Goal: Transaction & Acquisition: Subscribe to service/newsletter

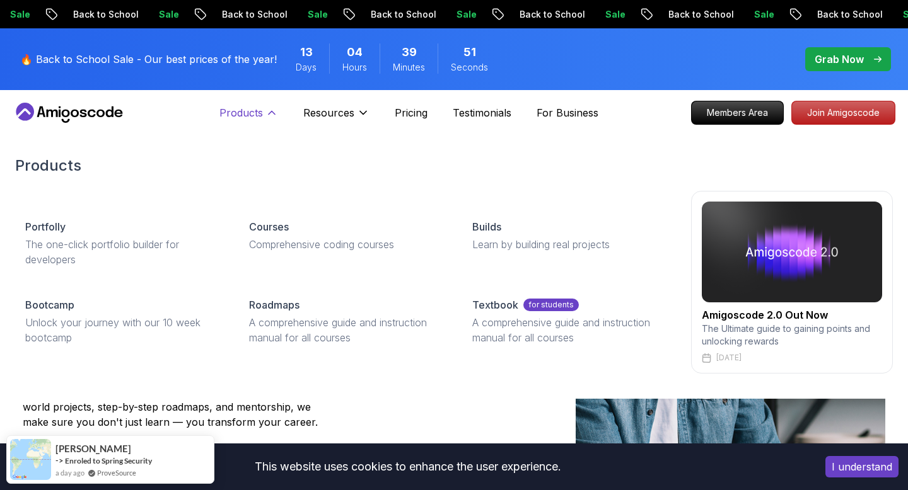
click at [262, 110] on p "Products" at bounding box center [240, 112] width 43 height 15
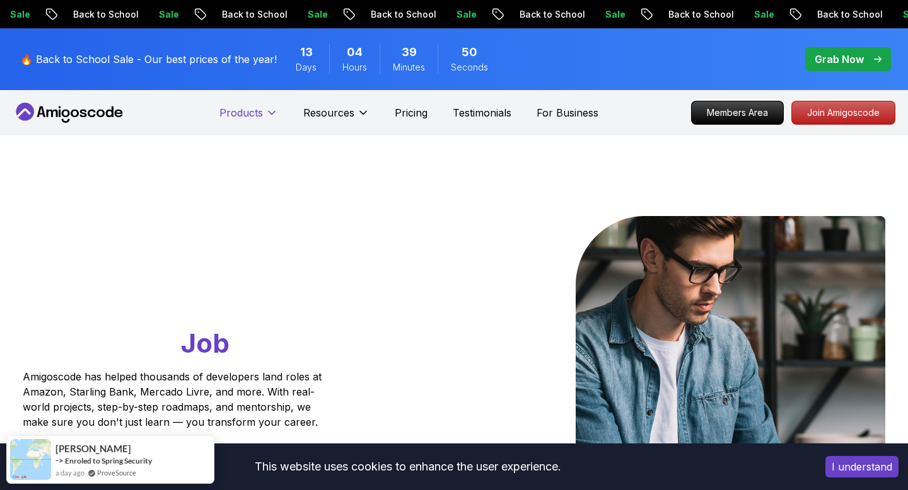
click at [262, 113] on p "Products" at bounding box center [240, 112] width 43 height 15
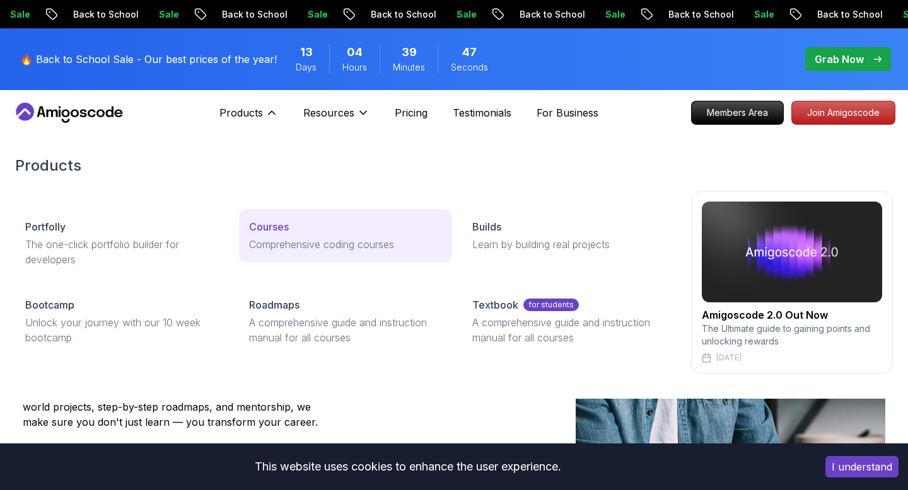
click at [281, 231] on p "Courses" at bounding box center [269, 226] width 40 height 15
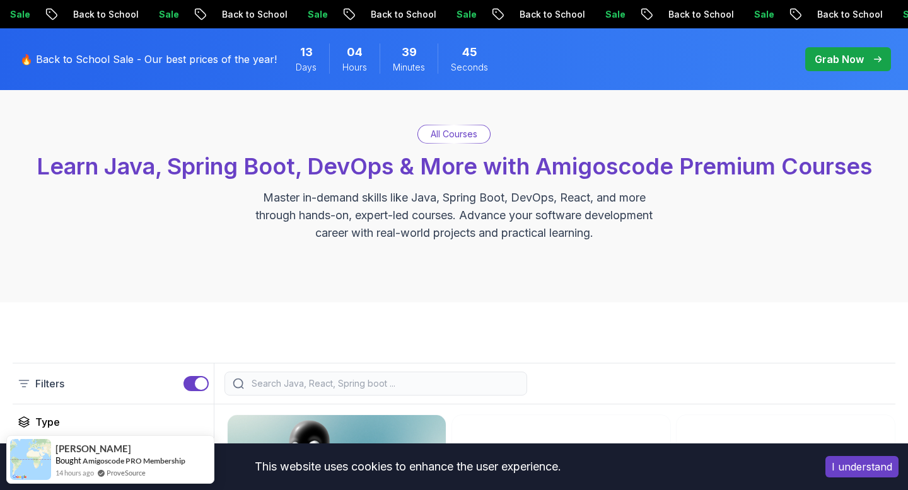
scroll to position [267, 0]
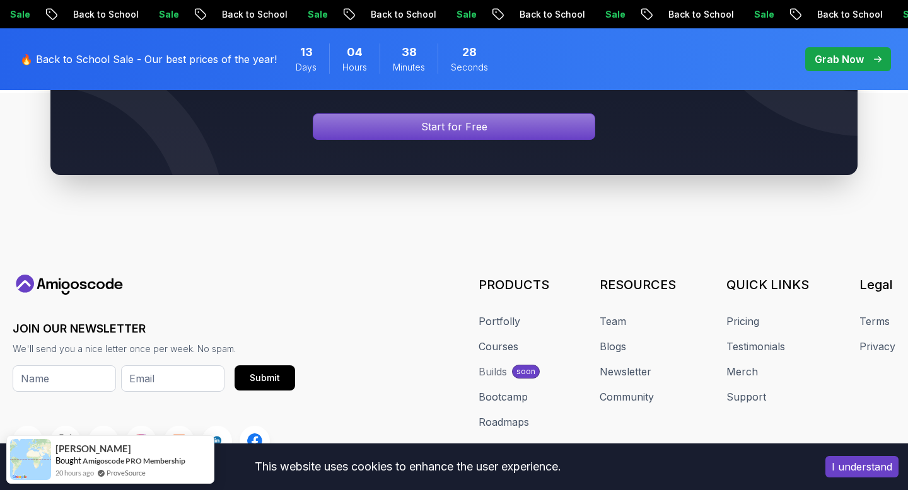
scroll to position [5871, 0]
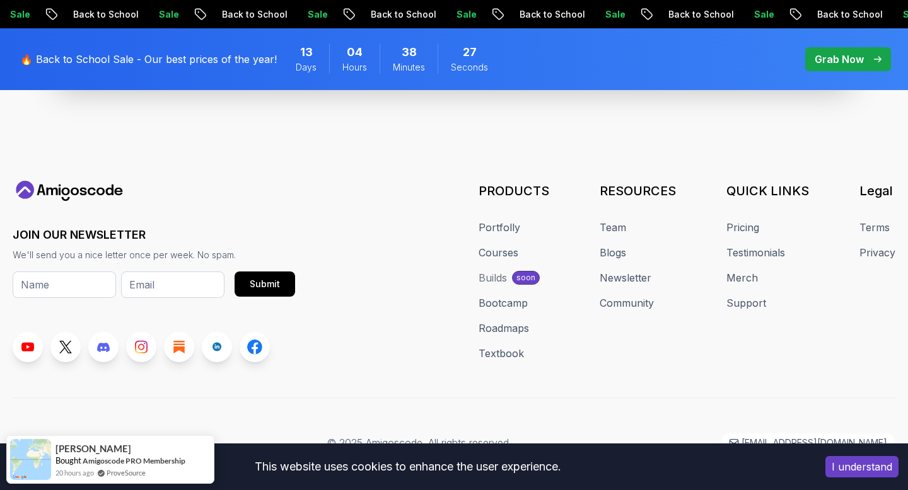
click at [845, 61] on p "Grab Now" at bounding box center [838, 59] width 49 height 15
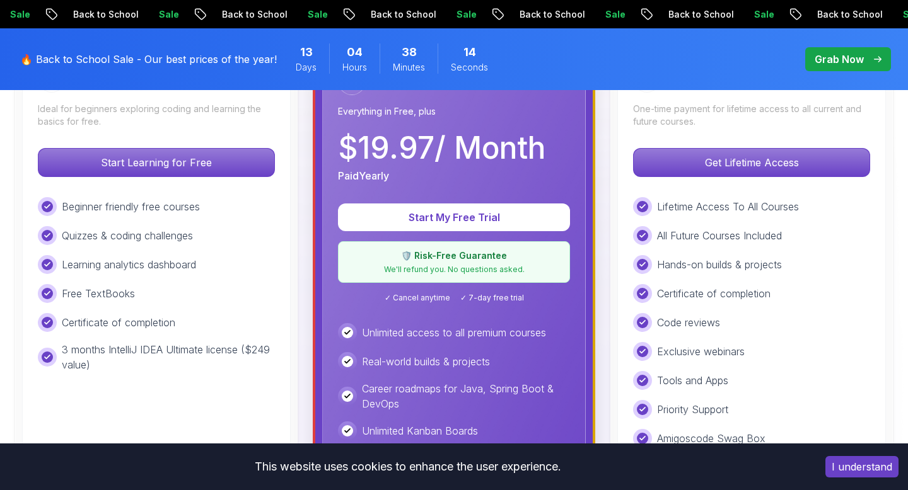
scroll to position [420, 0]
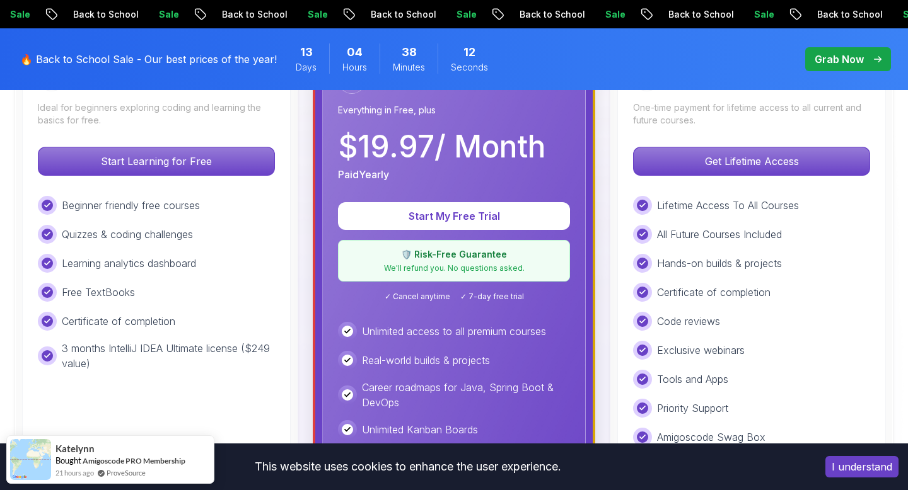
click at [447, 334] on p "Unlimited access to all premium courses" at bounding box center [454, 331] width 184 height 15
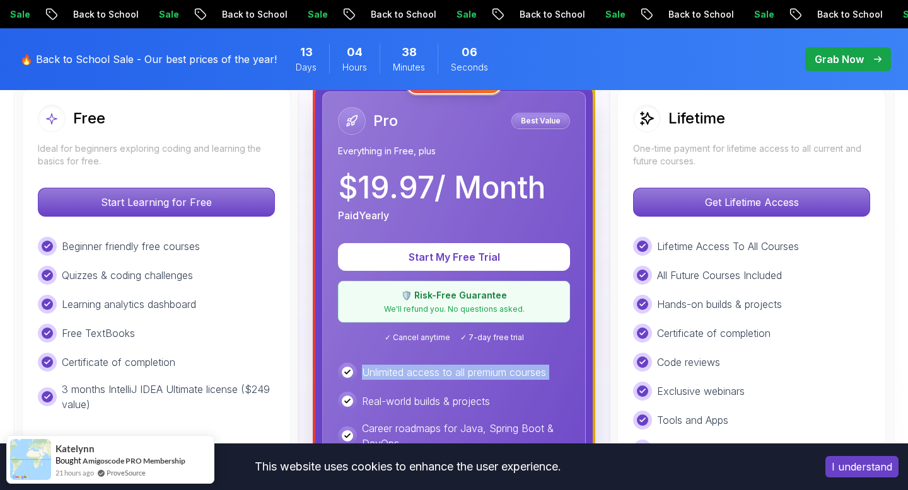
scroll to position [355, 0]
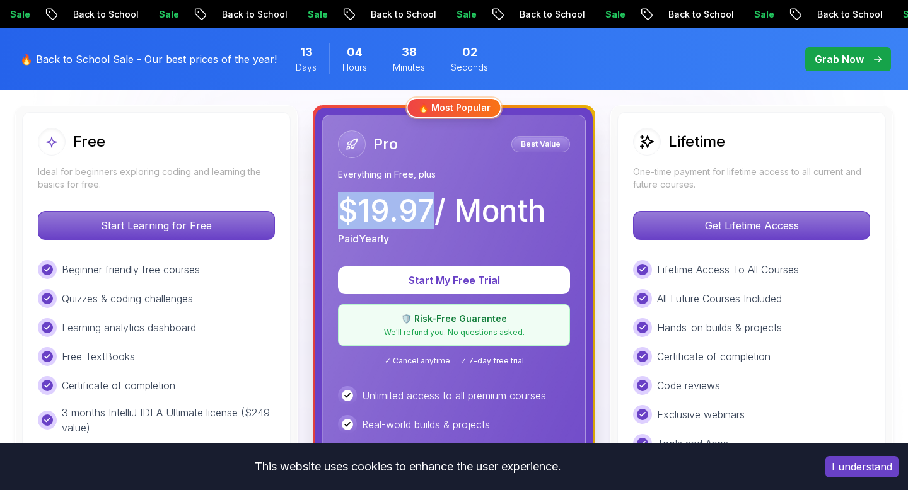
drag, startPoint x: 342, startPoint y: 214, endPoint x: 432, endPoint y: 207, distance: 91.0
click at [432, 207] on p "$ 19.97 / Month" at bounding box center [441, 211] width 207 height 30
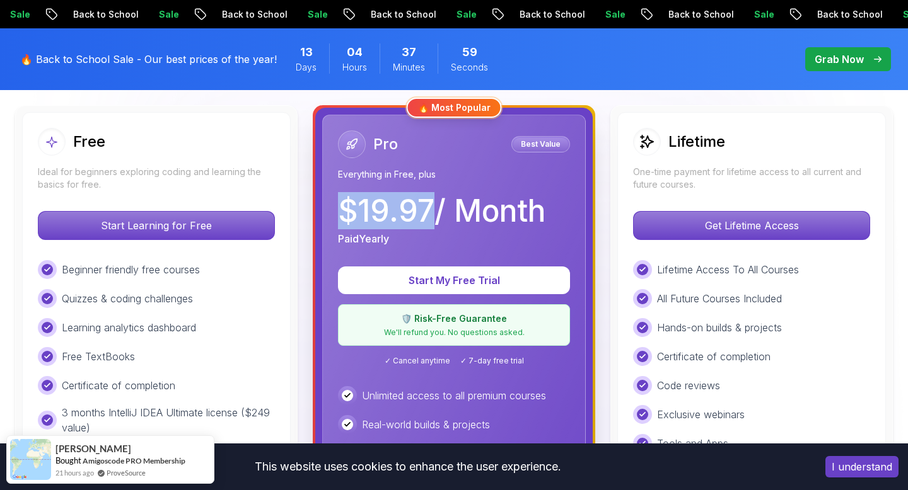
click at [415, 216] on p "$ 19.97 / Month" at bounding box center [441, 211] width 207 height 30
click at [139, 272] on p "Beginner friendly free courses" at bounding box center [131, 269] width 138 height 15
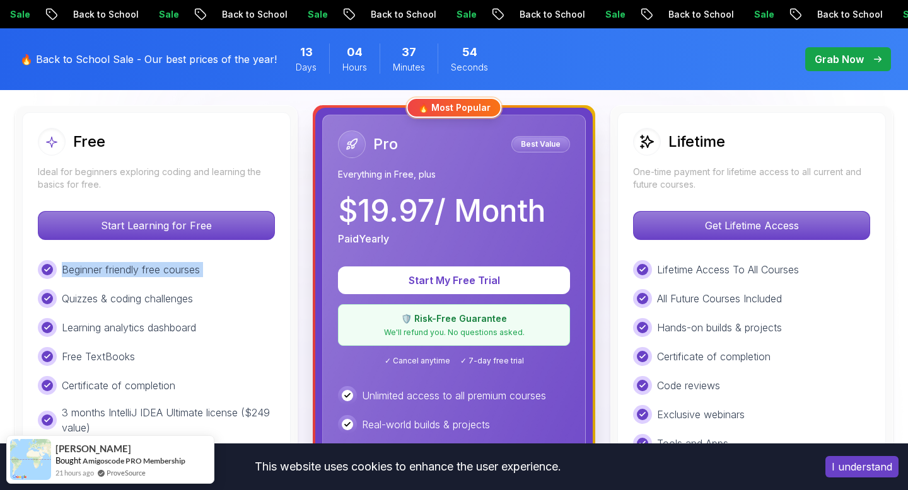
click at [139, 272] on p "Beginner friendly free courses" at bounding box center [131, 269] width 138 height 15
click at [139, 294] on p "Quizzes & coding challenges" at bounding box center [127, 298] width 131 height 15
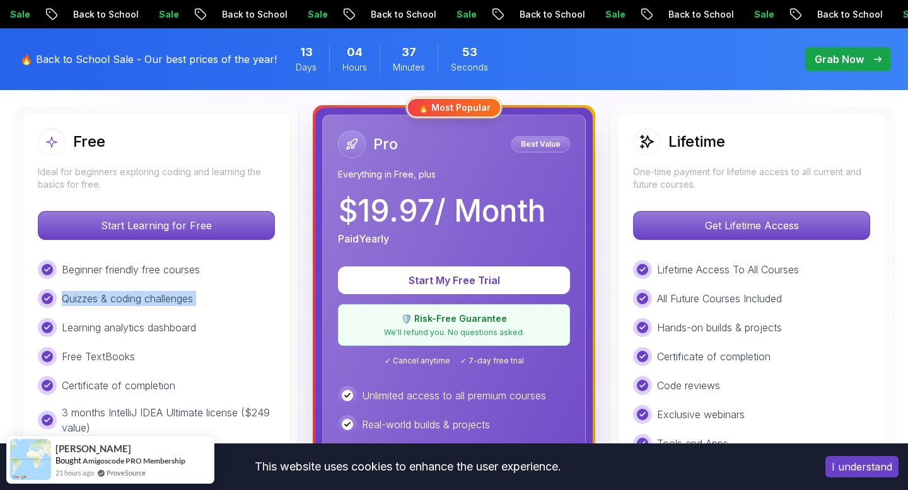
click at [139, 294] on p "Quizzes & coding challenges" at bounding box center [127, 298] width 131 height 15
click at [147, 321] on p "Learning analytics dashboard" at bounding box center [129, 327] width 134 height 15
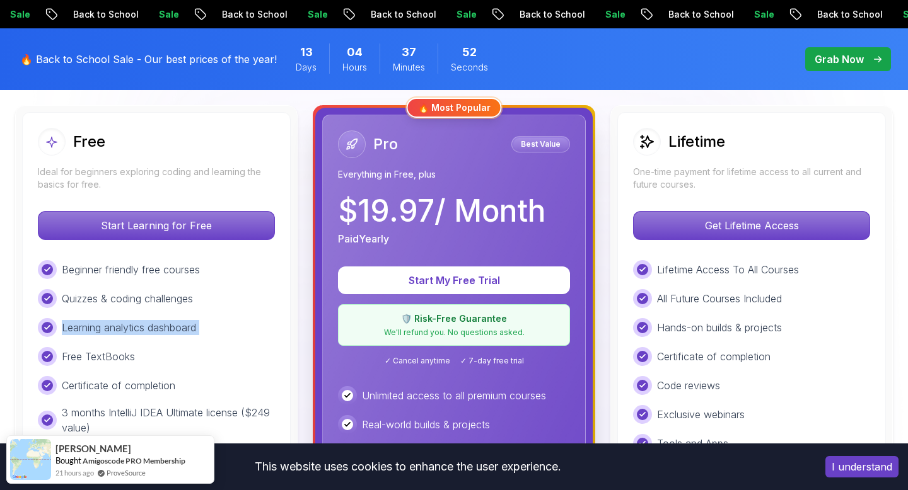
click at [147, 321] on p "Learning analytics dashboard" at bounding box center [129, 327] width 134 height 15
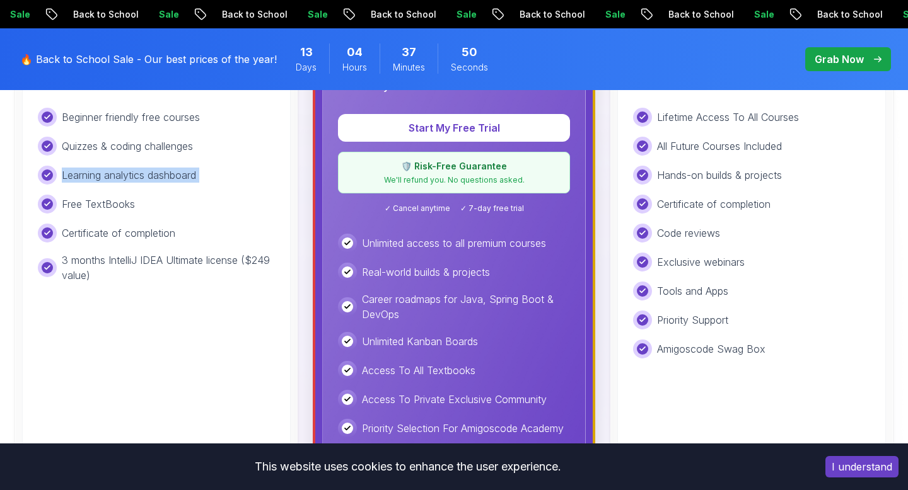
scroll to position [514, 0]
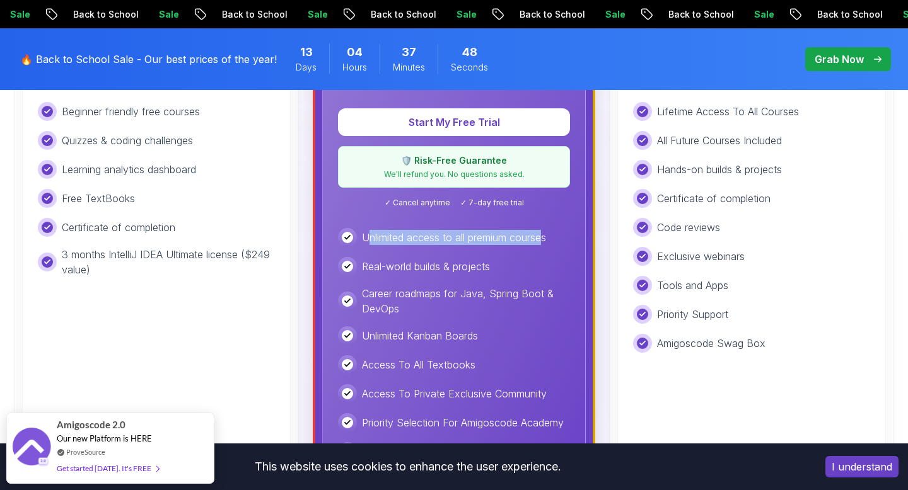
drag, startPoint x: 366, startPoint y: 241, endPoint x: 545, endPoint y: 237, distance: 179.0
click at [545, 237] on p "Unlimited access to all premium courses" at bounding box center [454, 237] width 184 height 15
drag, startPoint x: 497, startPoint y: 268, endPoint x: 466, endPoint y: 268, distance: 31.5
click at [497, 268] on div "Real-world builds & projects" at bounding box center [454, 266] width 232 height 19
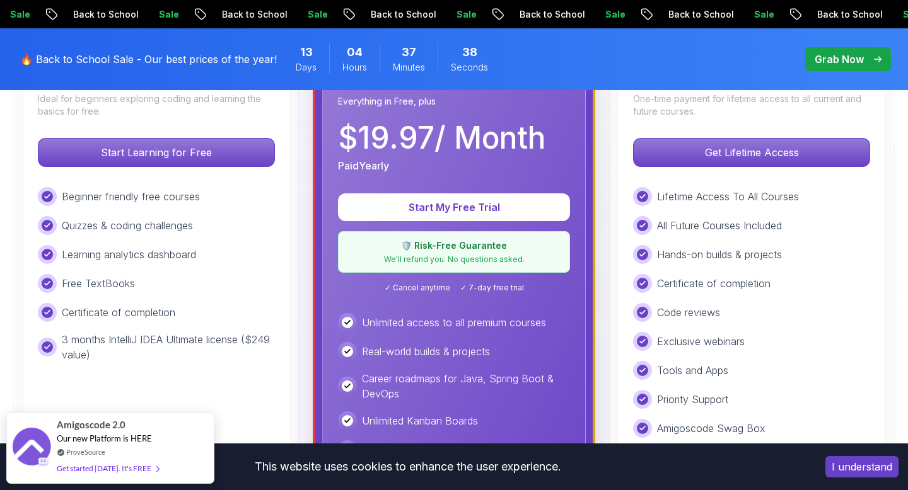
scroll to position [394, 0]
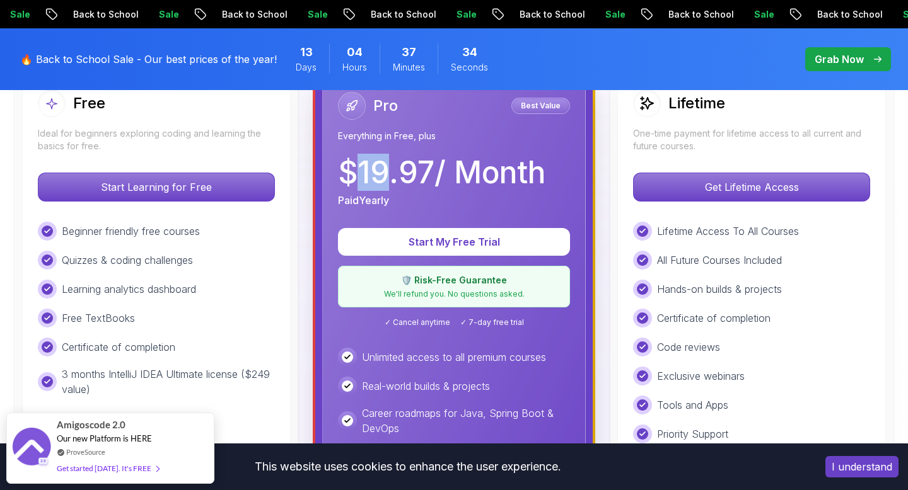
drag, startPoint x: 361, startPoint y: 172, endPoint x: 392, endPoint y: 172, distance: 30.9
click at [392, 172] on p "$ 19.97 / Month" at bounding box center [441, 173] width 207 height 30
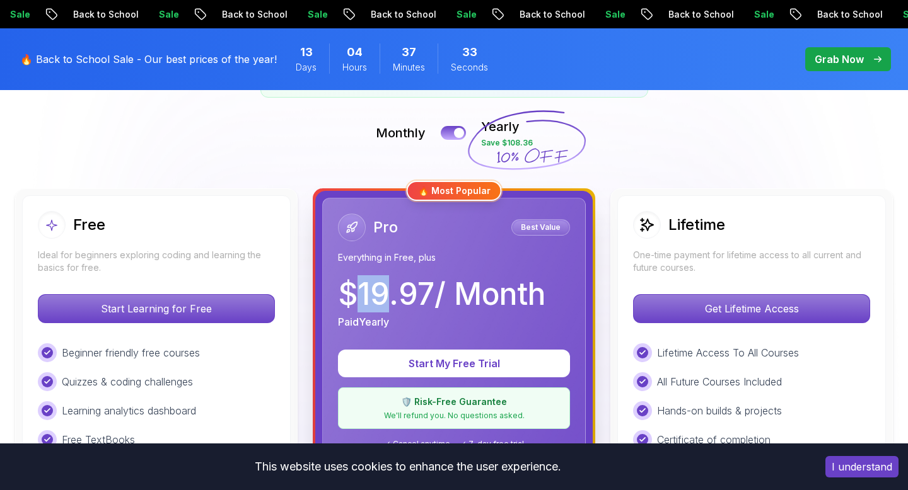
scroll to position [271, 0]
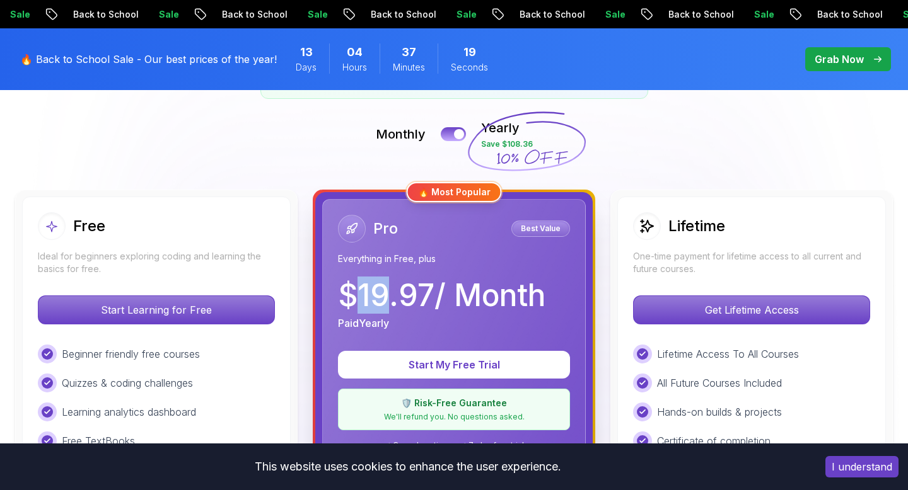
click at [836, 61] on p "Grab Now" at bounding box center [838, 59] width 49 height 15
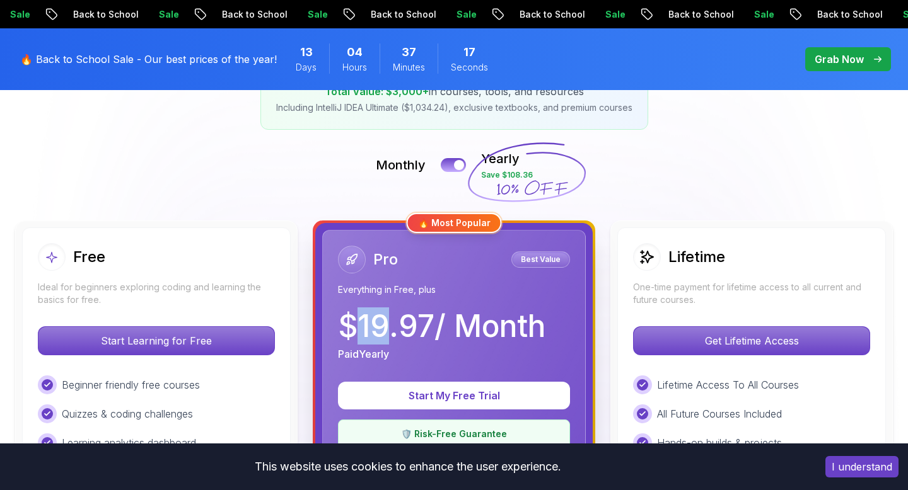
scroll to position [267, 0]
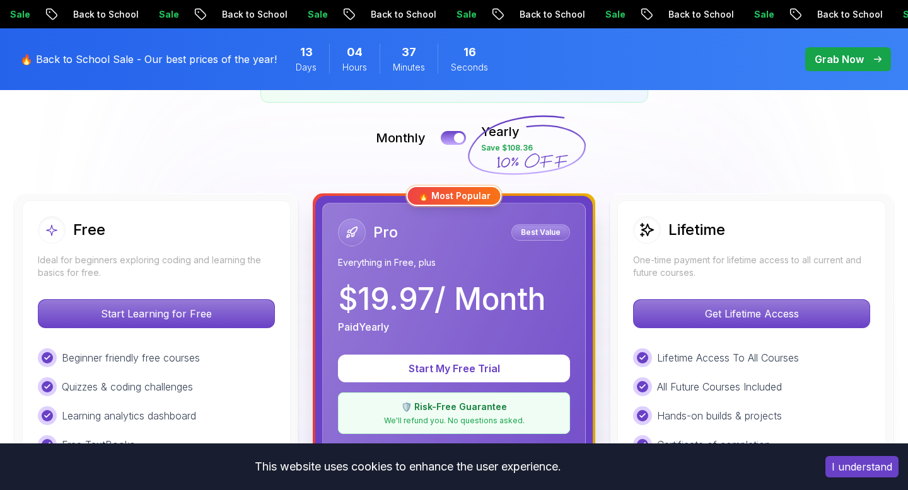
click at [577, 205] on div "Pro Best Value Everything in Free, plus $ 19.97 / Month Paid Yearly Start My Fr…" at bounding box center [453, 492] width 263 height 579
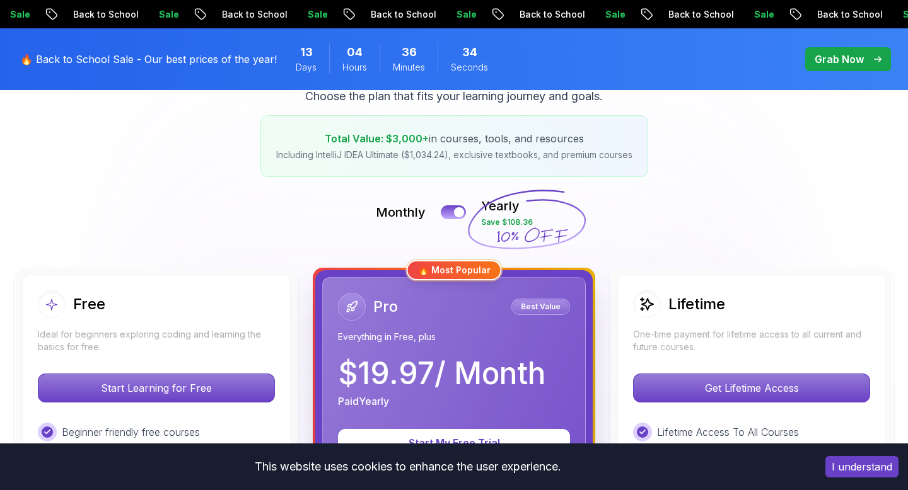
scroll to position [0, 0]
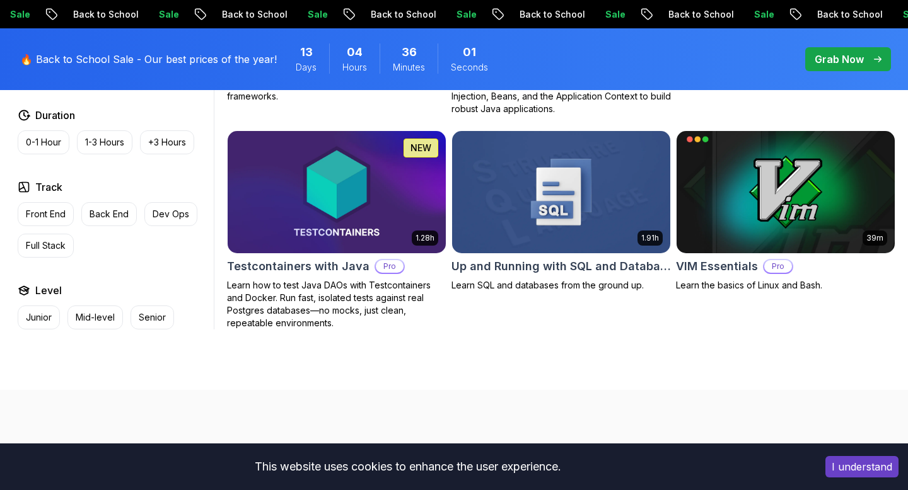
scroll to position [3379, 0]
